Goal: Transaction & Acquisition: Purchase product/service

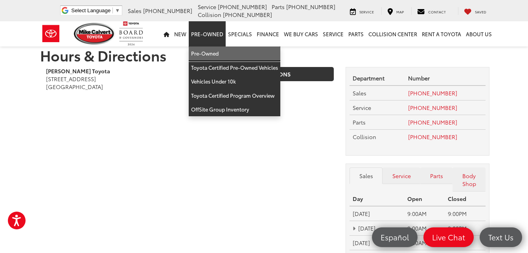
click at [210, 54] on link "Pre-Owned" at bounding box center [235, 53] width 92 height 14
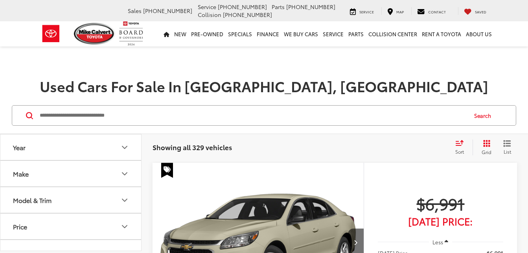
click at [122, 116] on input "Search by Make, Model, or Keyword" at bounding box center [253, 115] width 428 height 19
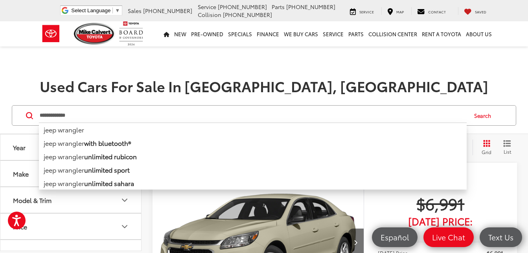
type input "**********"
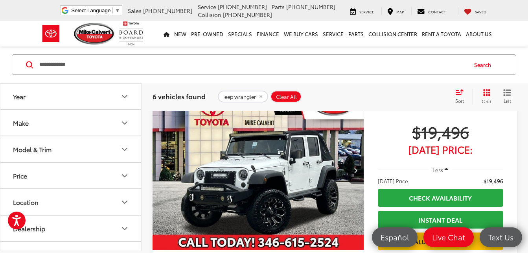
scroll to position [393, 0]
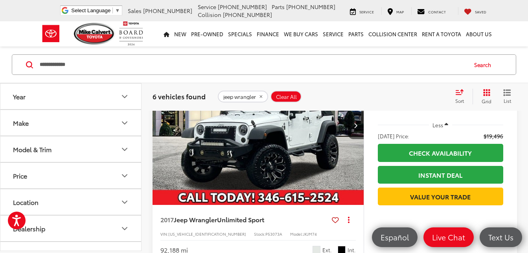
click at [284, 139] on img "2017 Jeep Wrangler Unlimited Sport 0" at bounding box center [258, 125] width 212 height 159
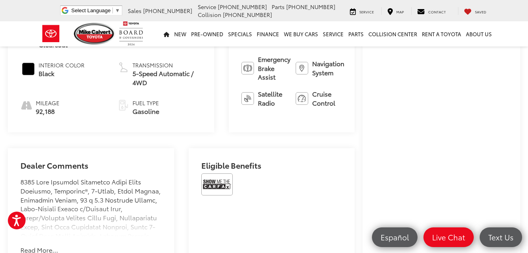
scroll to position [433, 0]
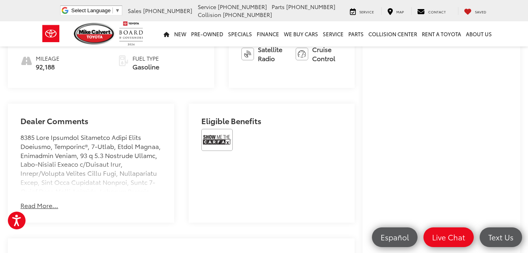
click at [46, 210] on button "Read More..." at bounding box center [39, 205] width 38 height 9
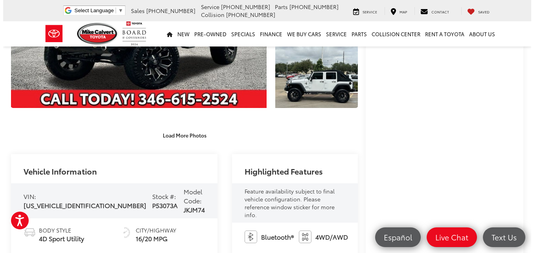
scroll to position [0, 0]
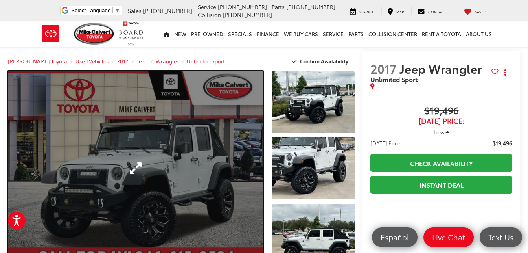
click at [216, 170] on link "Expand Photo 0" at bounding box center [136, 168] width 256 height 194
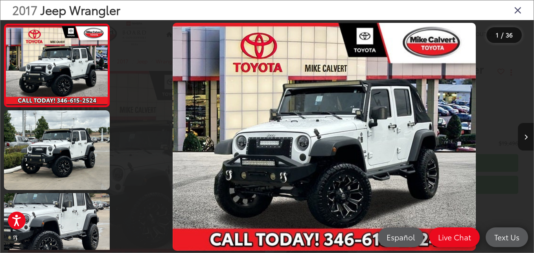
click at [526, 139] on icon "Next image" at bounding box center [526, 137] width 4 height 6
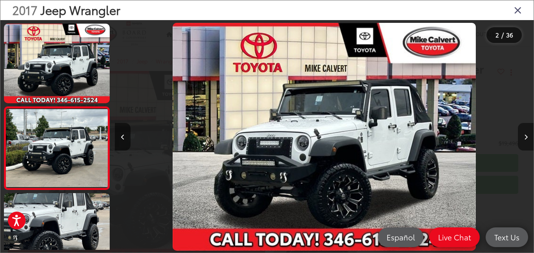
scroll to position [34, 0]
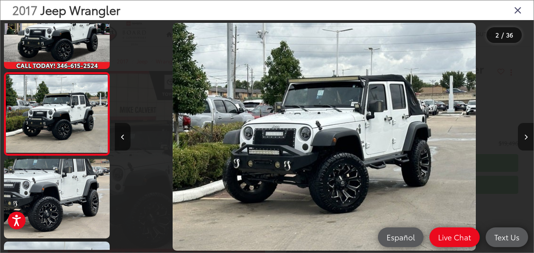
click at [526, 139] on icon "Next image" at bounding box center [526, 137] width 4 height 6
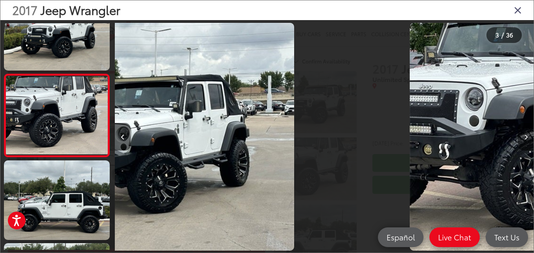
scroll to position [117, 0]
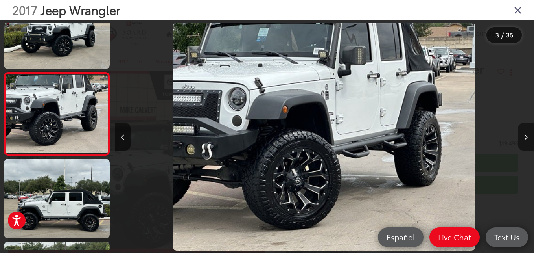
click at [526, 139] on icon "Next image" at bounding box center [526, 137] width 4 height 6
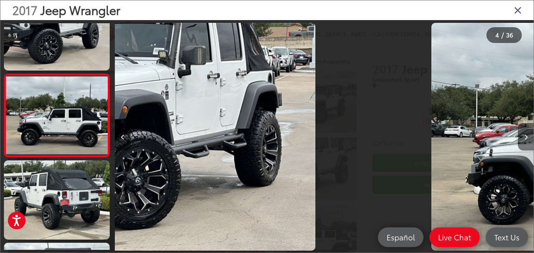
scroll to position [199, 0]
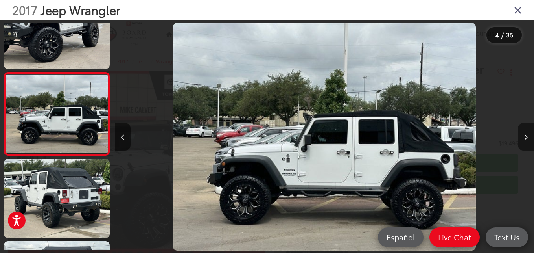
click at [526, 139] on icon "Next image" at bounding box center [526, 137] width 4 height 6
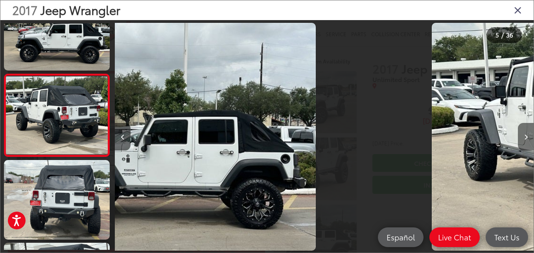
scroll to position [282, 0]
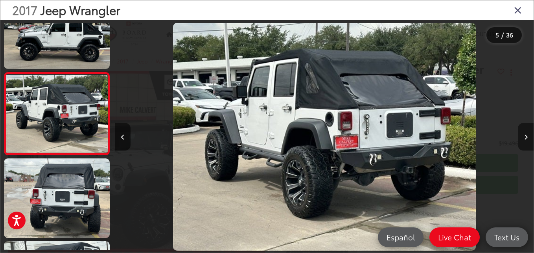
click at [526, 139] on icon "Next image" at bounding box center [526, 137] width 4 height 6
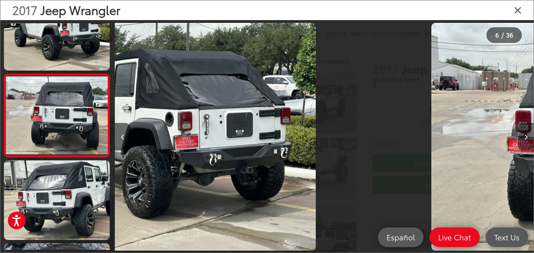
scroll to position [364, 0]
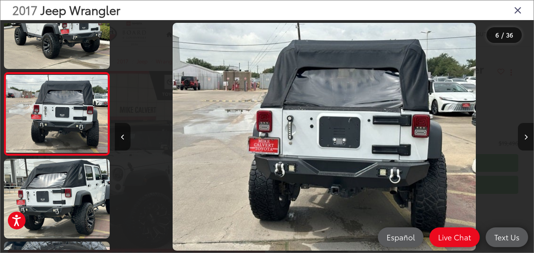
click at [526, 139] on icon "Next image" at bounding box center [526, 137] width 4 height 6
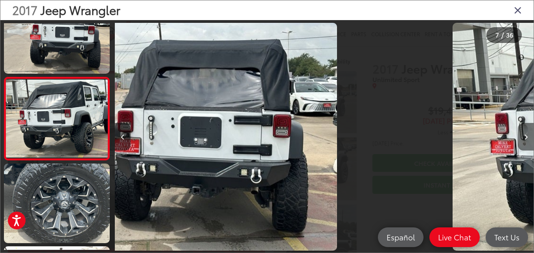
scroll to position [0, 0]
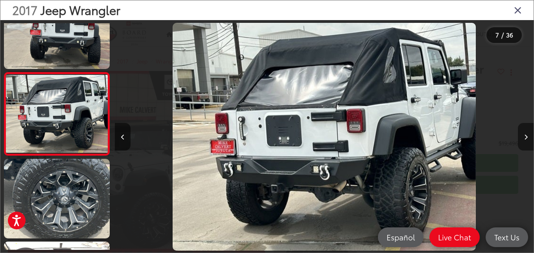
click at [526, 139] on icon "Next image" at bounding box center [526, 137] width 4 height 6
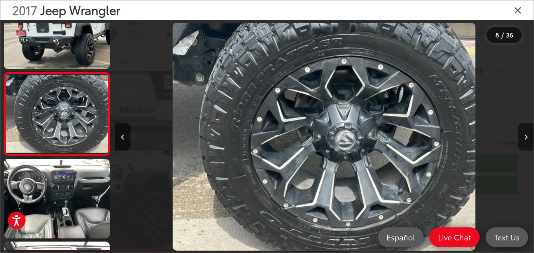
click at [526, 139] on icon "Next image" at bounding box center [526, 137] width 4 height 6
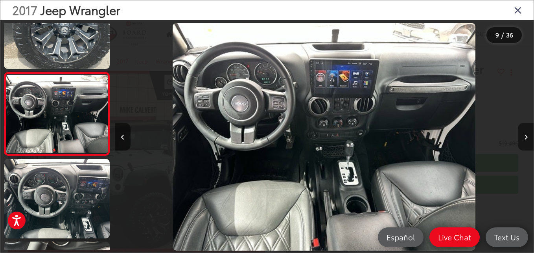
click at [526, 139] on icon "Next image" at bounding box center [526, 137] width 4 height 6
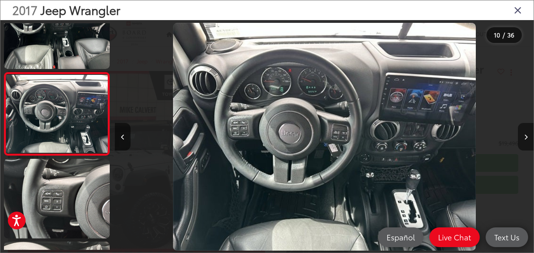
click at [526, 139] on icon "Next image" at bounding box center [526, 137] width 4 height 6
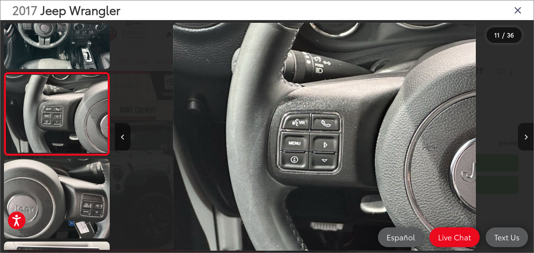
click at [526, 139] on icon "Next image" at bounding box center [526, 137] width 4 height 6
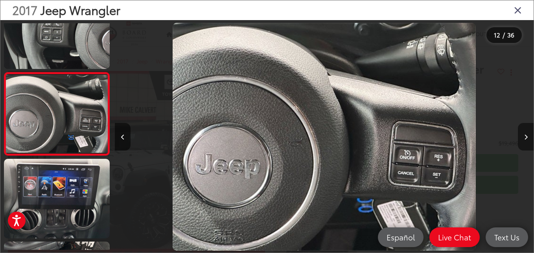
click at [526, 139] on icon "Next image" at bounding box center [526, 137] width 4 height 6
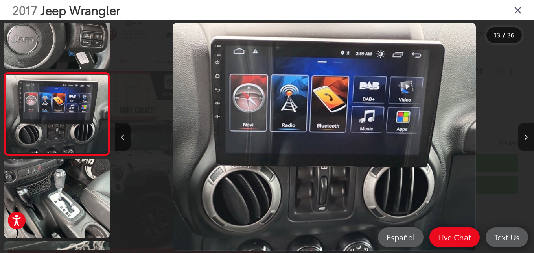
click at [526, 139] on icon "Next image" at bounding box center [526, 137] width 4 height 6
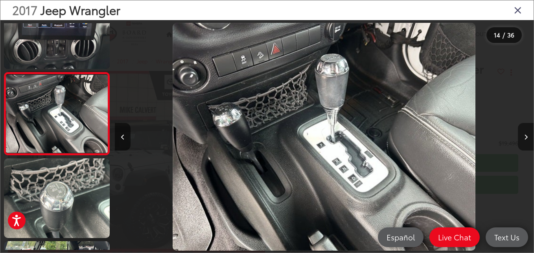
click at [526, 139] on icon "Next image" at bounding box center [526, 137] width 4 height 6
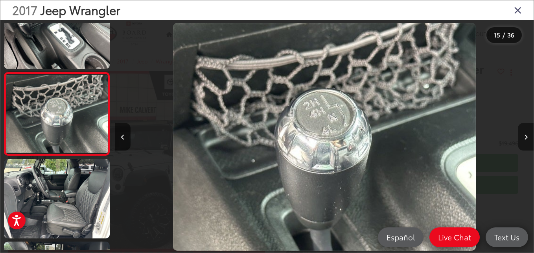
click at [526, 139] on icon "Next image" at bounding box center [526, 137] width 4 height 6
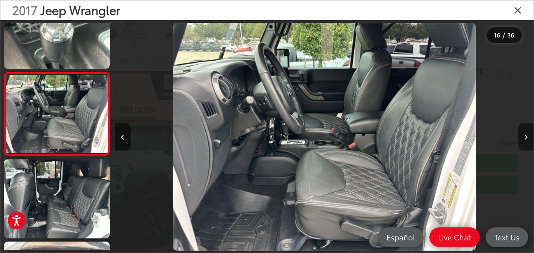
click at [526, 139] on icon "Next image" at bounding box center [526, 137] width 4 height 6
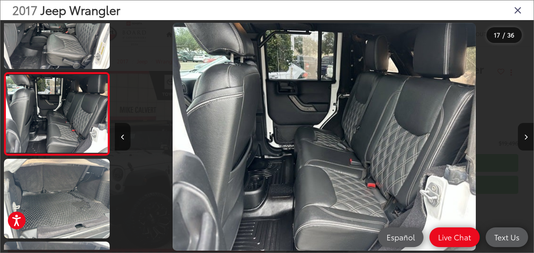
click at [526, 139] on icon "Next image" at bounding box center [526, 137] width 4 height 6
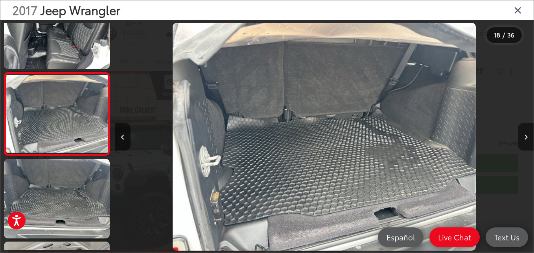
click at [526, 139] on icon "Next image" at bounding box center [526, 137] width 4 height 6
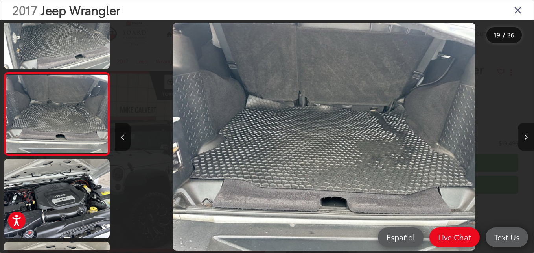
click at [526, 139] on icon "Next image" at bounding box center [526, 137] width 4 height 6
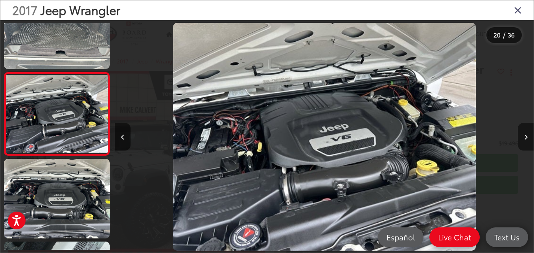
click at [526, 139] on icon "Next image" at bounding box center [526, 137] width 4 height 6
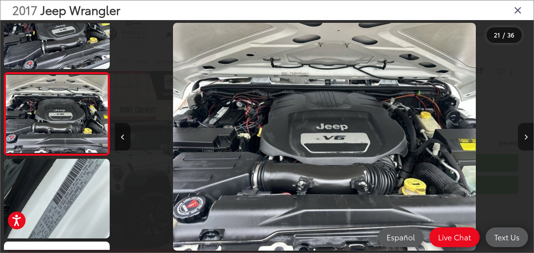
click at [526, 139] on icon "Next image" at bounding box center [526, 137] width 4 height 6
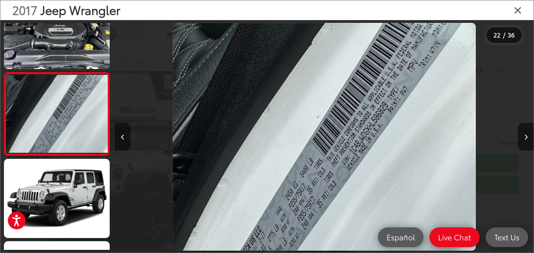
click at [119, 141] on button "Previous image" at bounding box center [123, 137] width 16 height 28
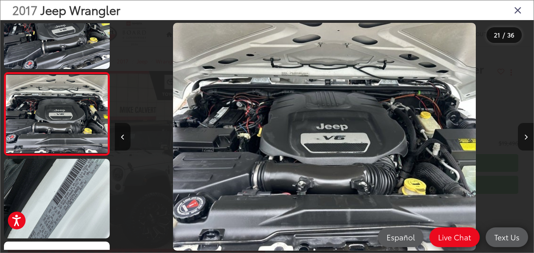
click at [522, 139] on button "Next image" at bounding box center [526, 137] width 16 height 28
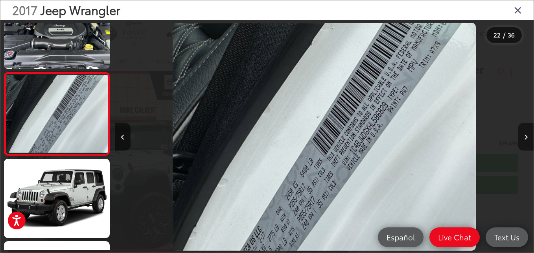
click at [522, 139] on button "Next image" at bounding box center [526, 137] width 16 height 28
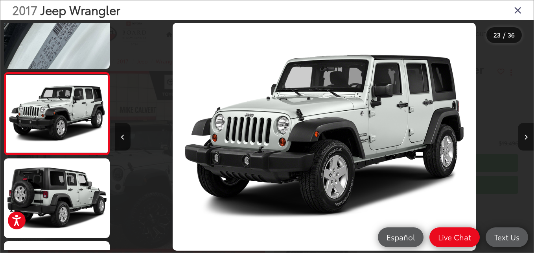
click at [522, 139] on button "Next image" at bounding box center [526, 137] width 16 height 28
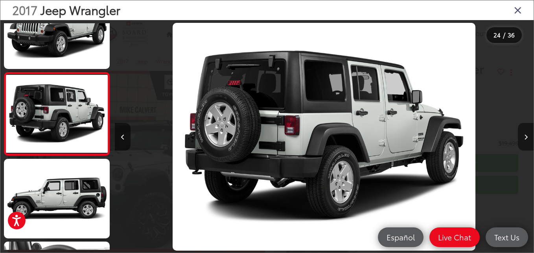
click at [522, 139] on button "Next image" at bounding box center [526, 137] width 16 height 28
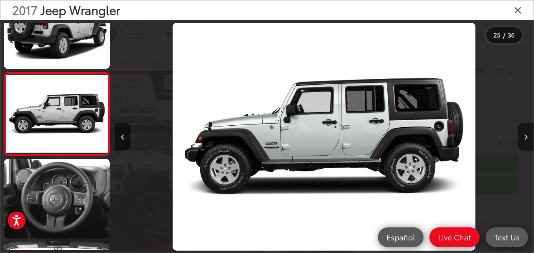
click at [522, 139] on button "Next image" at bounding box center [526, 137] width 16 height 28
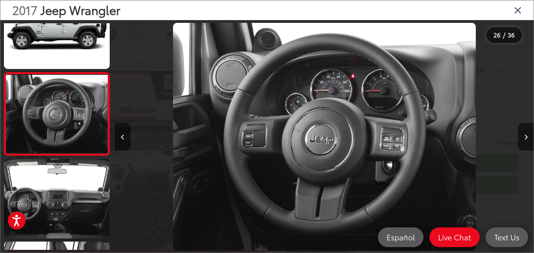
click at [515, 7] on icon "Close gallery" at bounding box center [518, 10] width 8 height 10
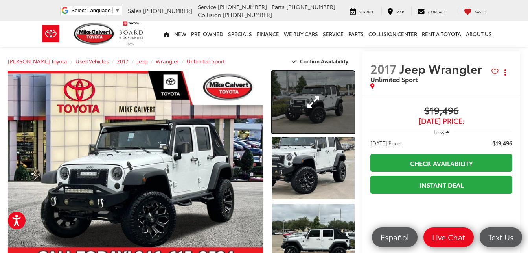
click at [286, 104] on link "Expand Photo 1" at bounding box center [313, 102] width 83 height 62
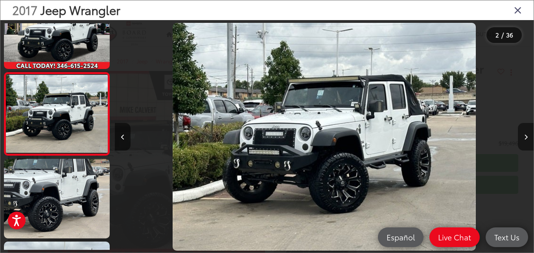
click at [523, 136] on button "Next image" at bounding box center [526, 137] width 16 height 28
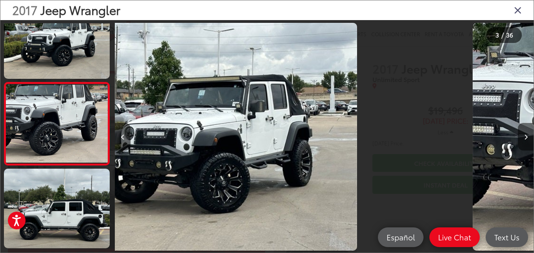
scroll to position [117, 0]
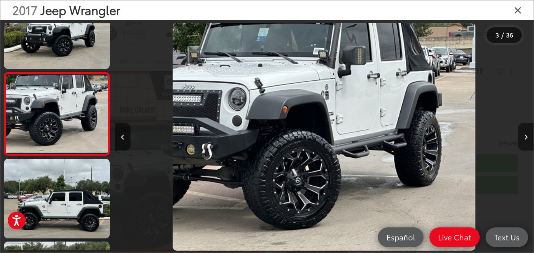
click at [523, 136] on button "Next image" at bounding box center [526, 137] width 16 height 28
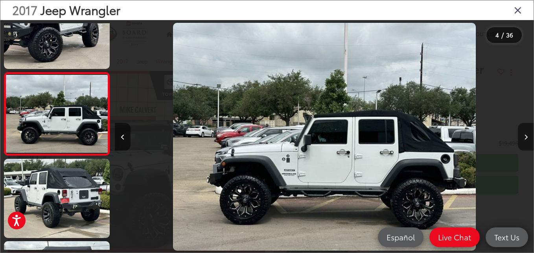
click at [523, 136] on button "Next image" at bounding box center [526, 137] width 16 height 28
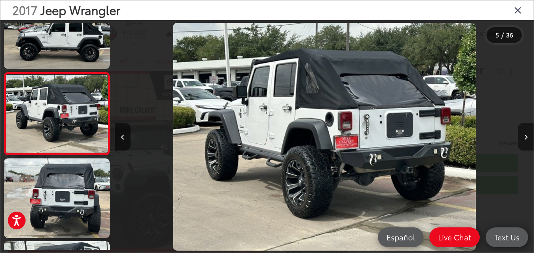
click at [523, 136] on button "Next image" at bounding box center [526, 137] width 16 height 28
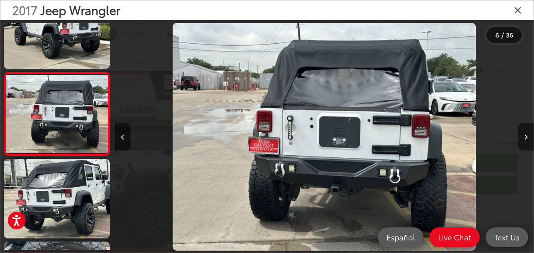
click at [523, 136] on button "Next image" at bounding box center [526, 137] width 16 height 28
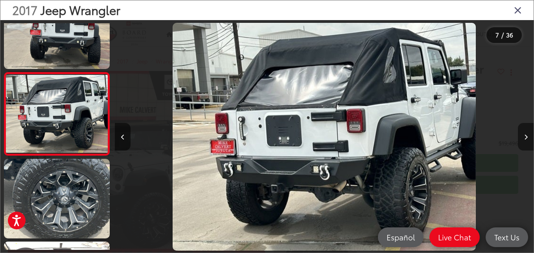
click at [523, 136] on button "Next image" at bounding box center [526, 137] width 16 height 28
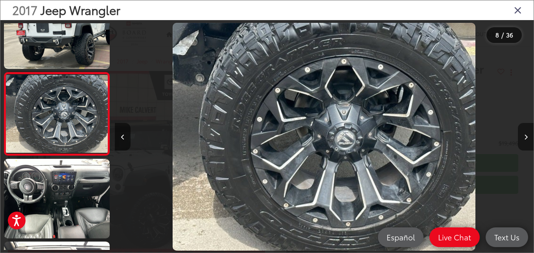
click at [523, 136] on button "Next image" at bounding box center [526, 137] width 16 height 28
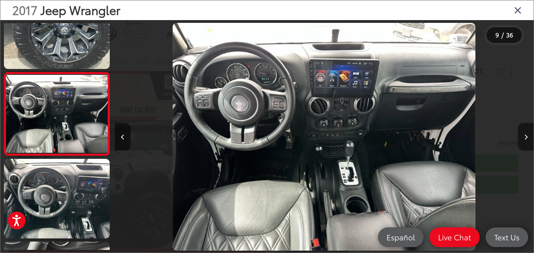
click at [523, 136] on button "Next image" at bounding box center [526, 137] width 16 height 28
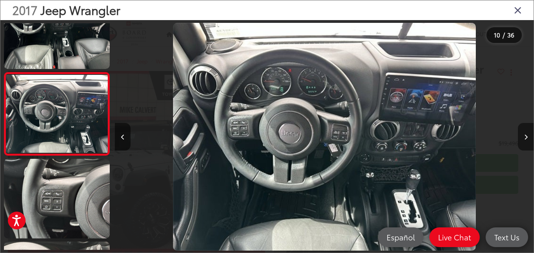
click at [523, 136] on button "Next image" at bounding box center [526, 137] width 16 height 28
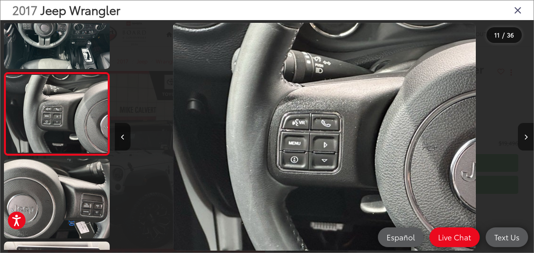
click at [523, 136] on button "Next image" at bounding box center [526, 137] width 16 height 28
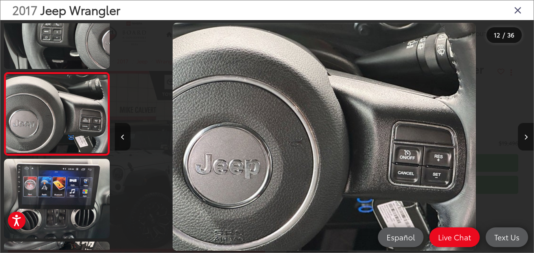
click at [523, 136] on button "Next image" at bounding box center [526, 137] width 16 height 28
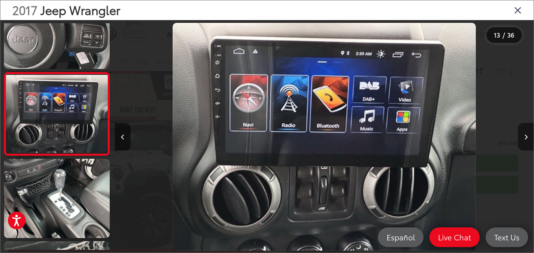
click at [523, 136] on button "Next image" at bounding box center [526, 137] width 16 height 28
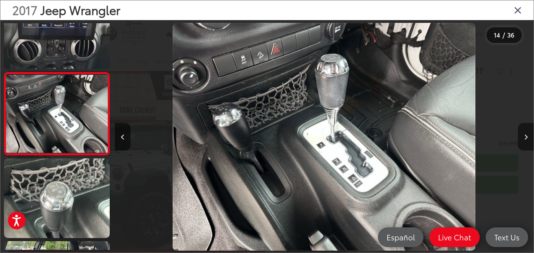
click at [523, 136] on button "Next image" at bounding box center [526, 137] width 16 height 28
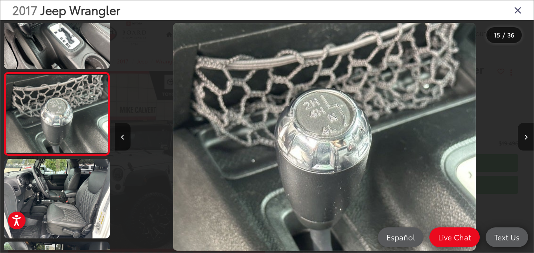
click at [523, 136] on button "Next image" at bounding box center [526, 137] width 16 height 28
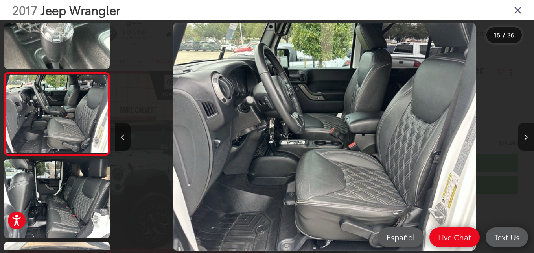
click at [523, 136] on button "Next image" at bounding box center [526, 137] width 16 height 28
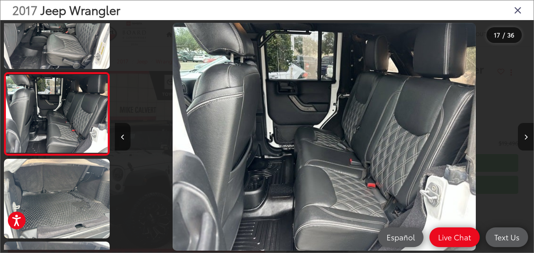
click at [523, 136] on button "Next image" at bounding box center [526, 137] width 16 height 28
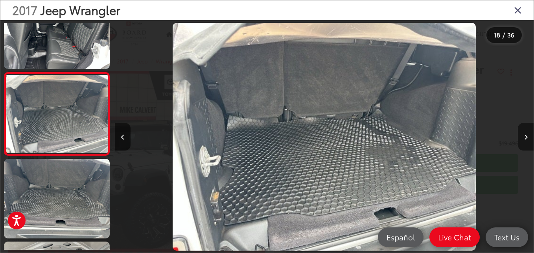
click at [523, 136] on button "Next image" at bounding box center [526, 137] width 16 height 28
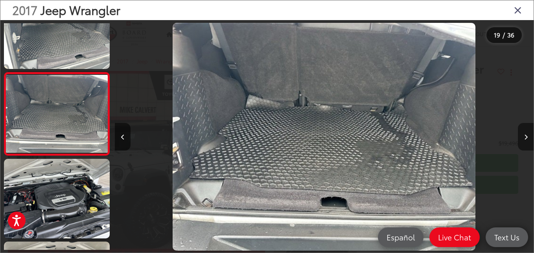
click at [523, 136] on button "Next image" at bounding box center [526, 137] width 16 height 28
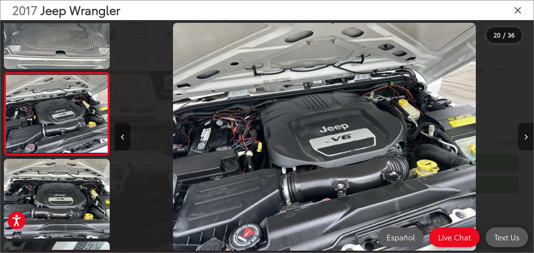
click at [523, 136] on button "Next image" at bounding box center [526, 137] width 16 height 28
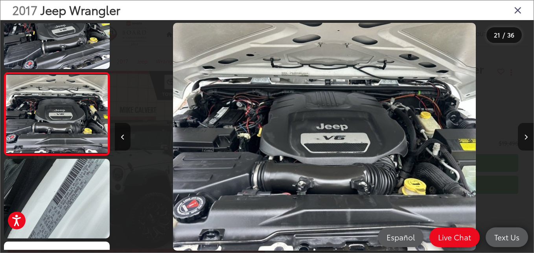
click at [523, 136] on button "Next image" at bounding box center [526, 137] width 16 height 28
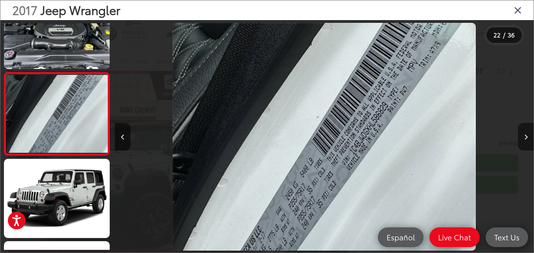
click at [523, 136] on button "Next image" at bounding box center [526, 137] width 16 height 28
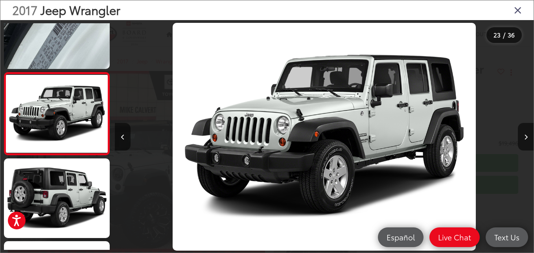
click at [516, 11] on icon "Close gallery" at bounding box center [518, 10] width 8 height 10
